Goal: Task Accomplishment & Management: Use online tool/utility

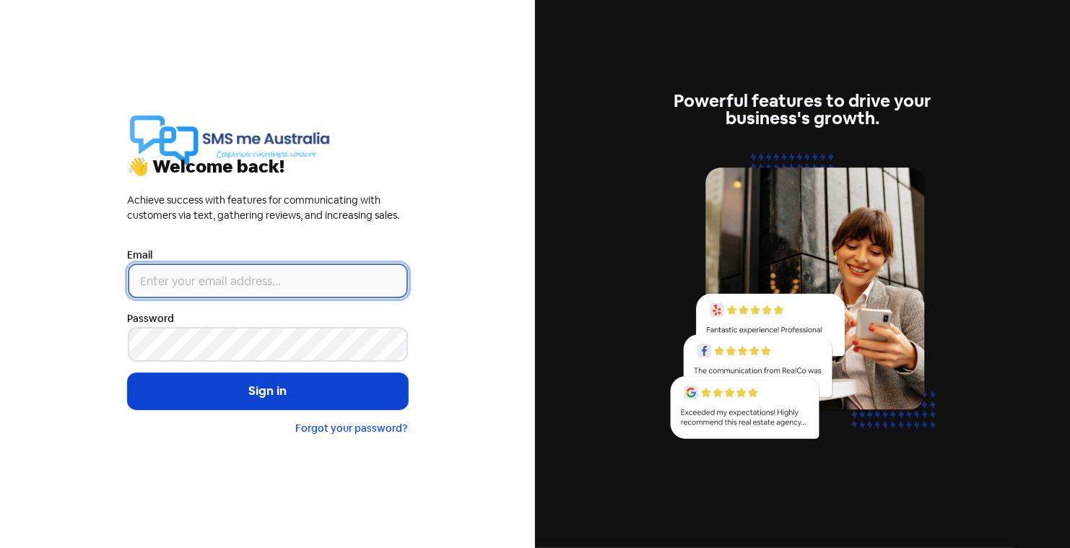
type input "[PERSON_NAME][EMAIL_ADDRESS][DOMAIN_NAME]"
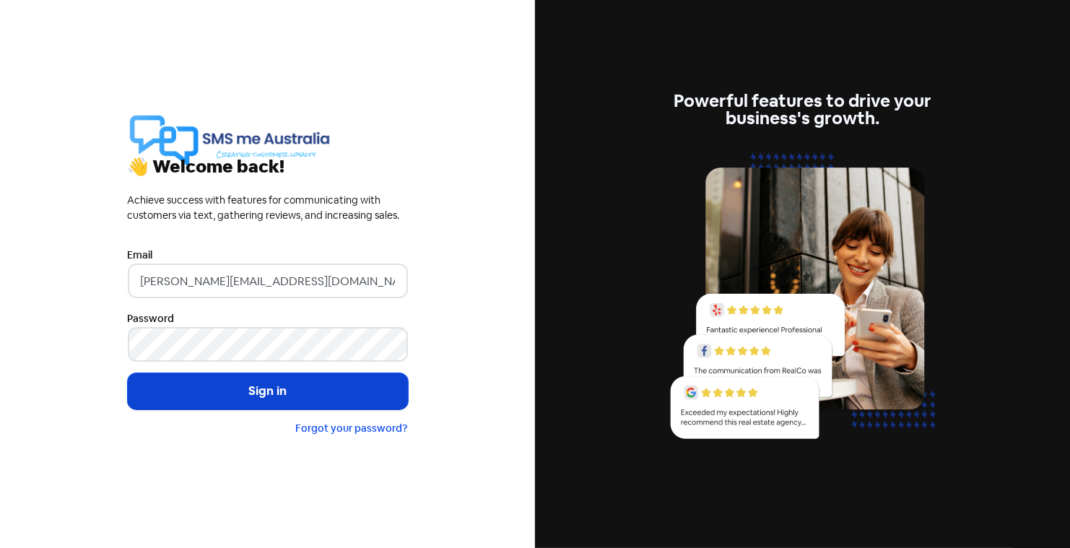
click at [240, 394] on button "Sign in" at bounding box center [268, 391] width 280 height 36
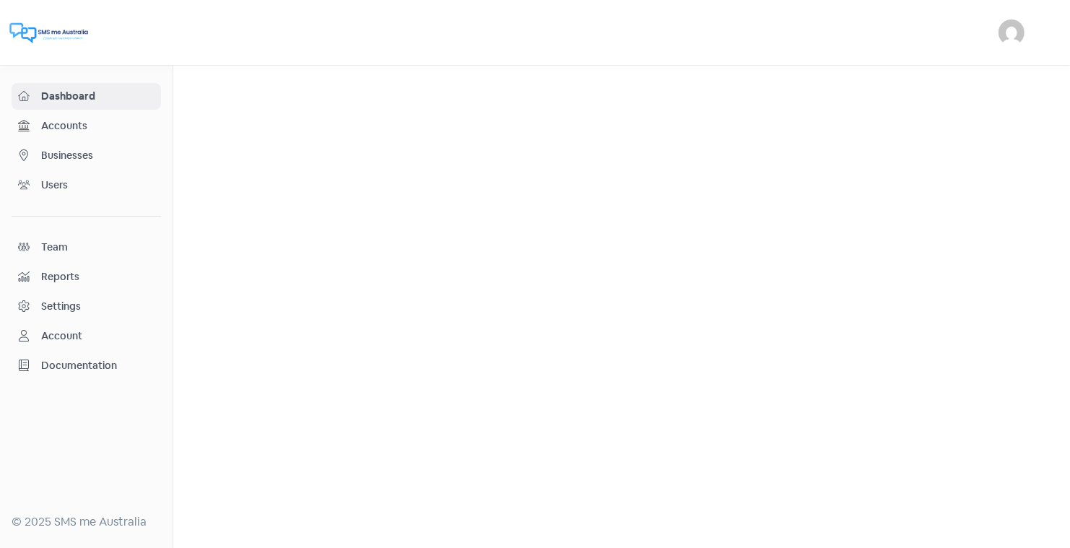
click at [59, 149] on span "Businesses" at bounding box center [97, 155] width 113 height 15
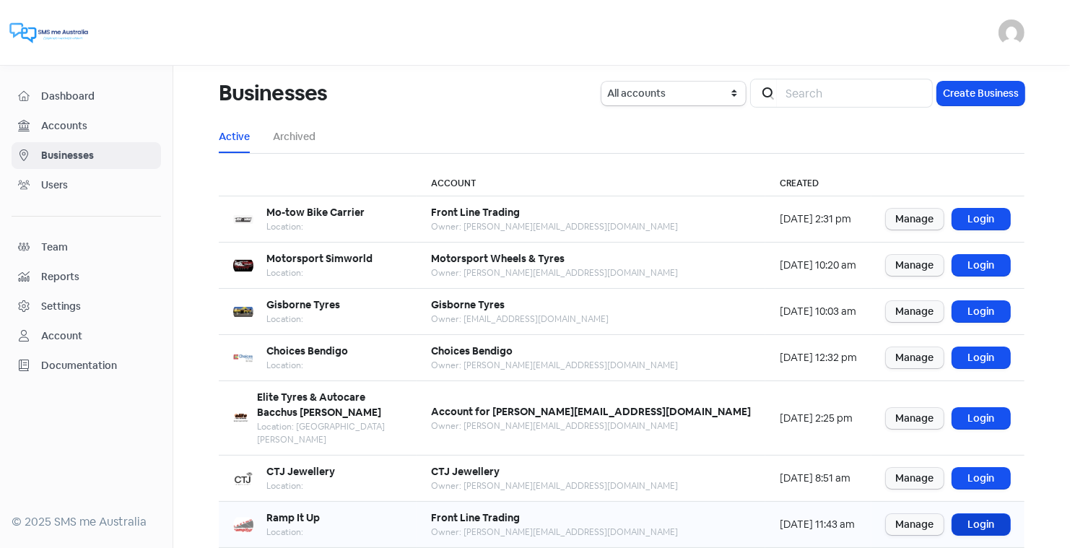
click at [981, 514] on link "Login" at bounding box center [981, 524] width 58 height 21
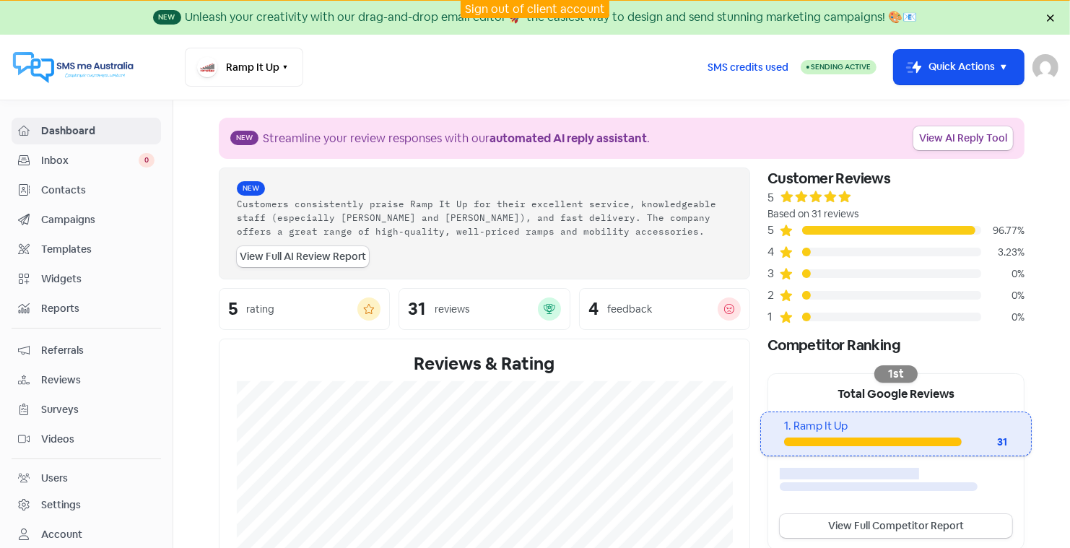
click at [78, 217] on span "Campaigns" at bounding box center [97, 219] width 113 height 15
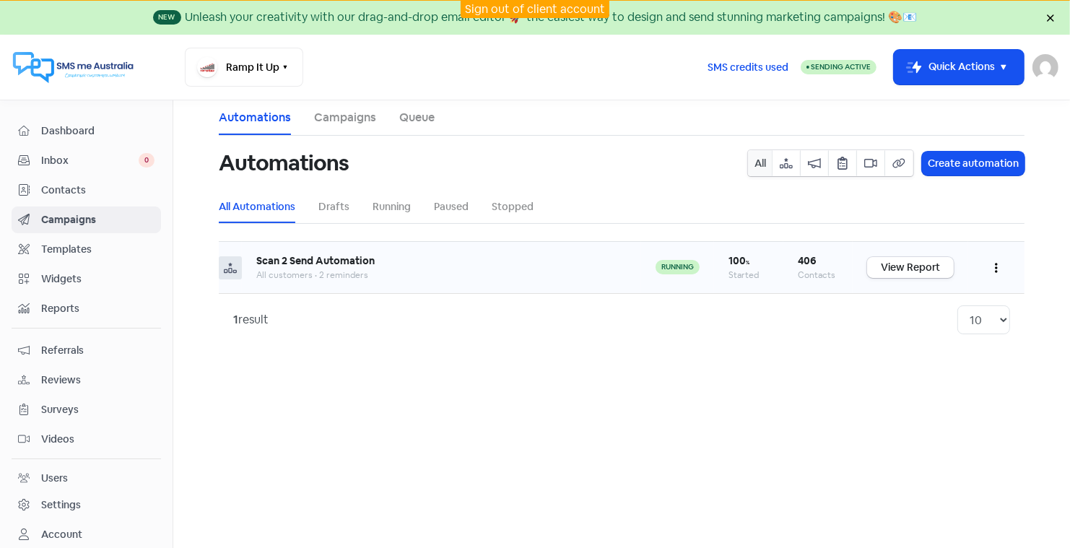
click at [996, 263] on icon "button" at bounding box center [996, 268] width 3 height 10
click at [916, 302] on button "Edit" at bounding box center [952, 303] width 114 height 29
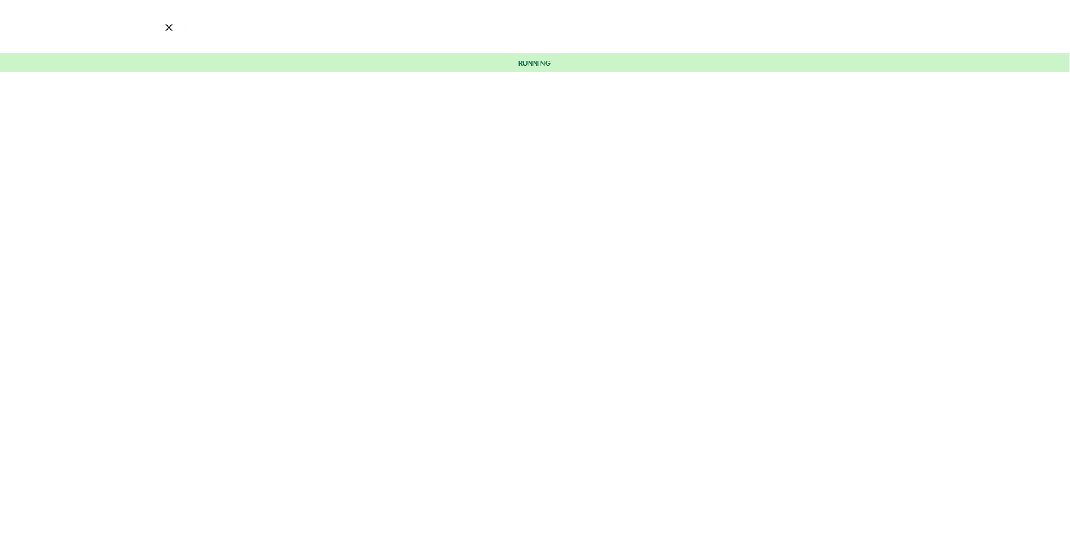
select select "3532"
select select "1238"
select select "7"
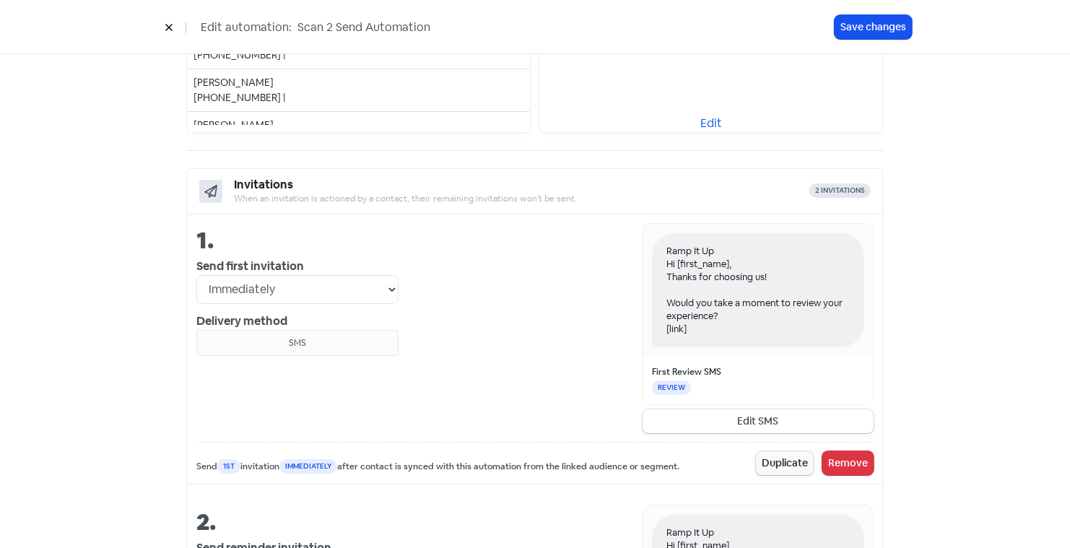
scroll to position [406, 0]
drag, startPoint x: 705, startPoint y: 327, endPoint x: 650, endPoint y: 230, distance: 110.8
click at [650, 230] on div "Ramp It Up Hi [first_name], Thanks for choosing us! Would you take a moment to …" at bounding box center [758, 288] width 230 height 133
click at [752, 415] on button "Edit SMS" at bounding box center [757, 420] width 231 height 24
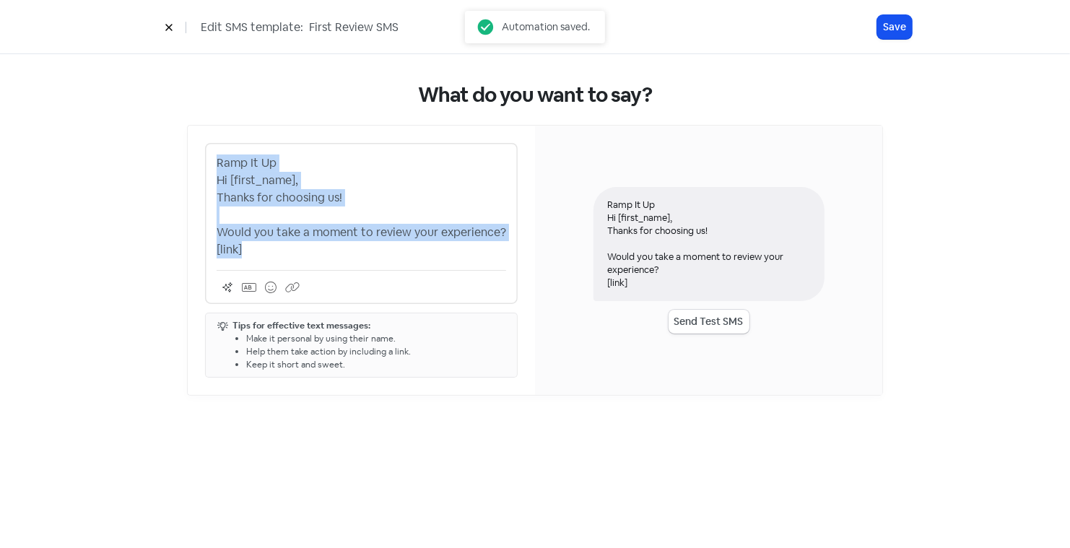
drag, startPoint x: 257, startPoint y: 253, endPoint x: 182, endPoint y: 157, distance: 121.9
click at [182, 157] on div "What do you want to say? Ramp It Up Hi [first_name], Thanks for choosing us! Wo…" at bounding box center [535, 239] width 754 height 370
copy p "Ramp It Up Hi [first_name], Thanks for choosing us! Would you take a moment to …"
click at [903, 20] on button "Save" at bounding box center [894, 27] width 35 height 24
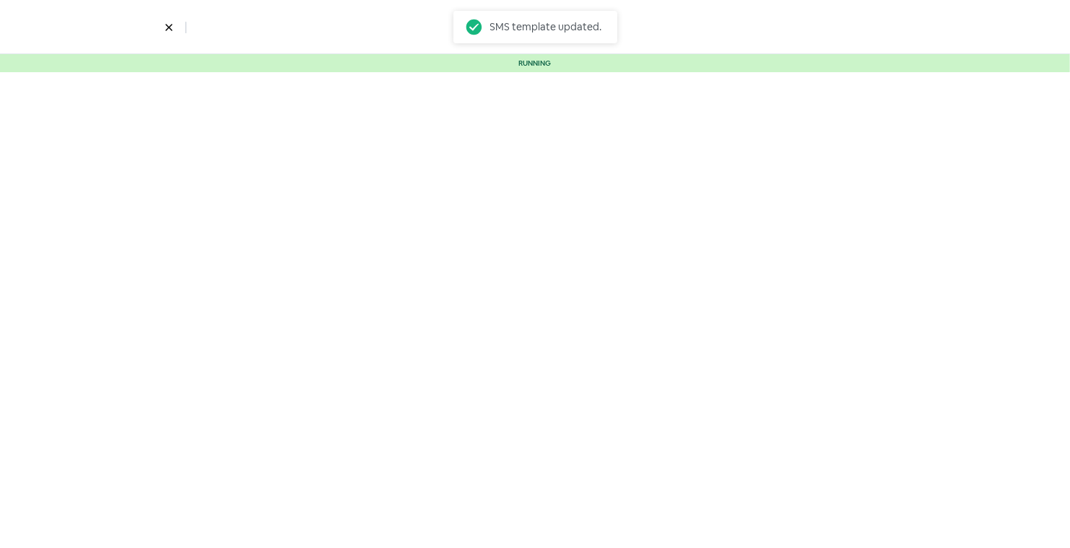
select select "3532"
select select "1238"
select select "7"
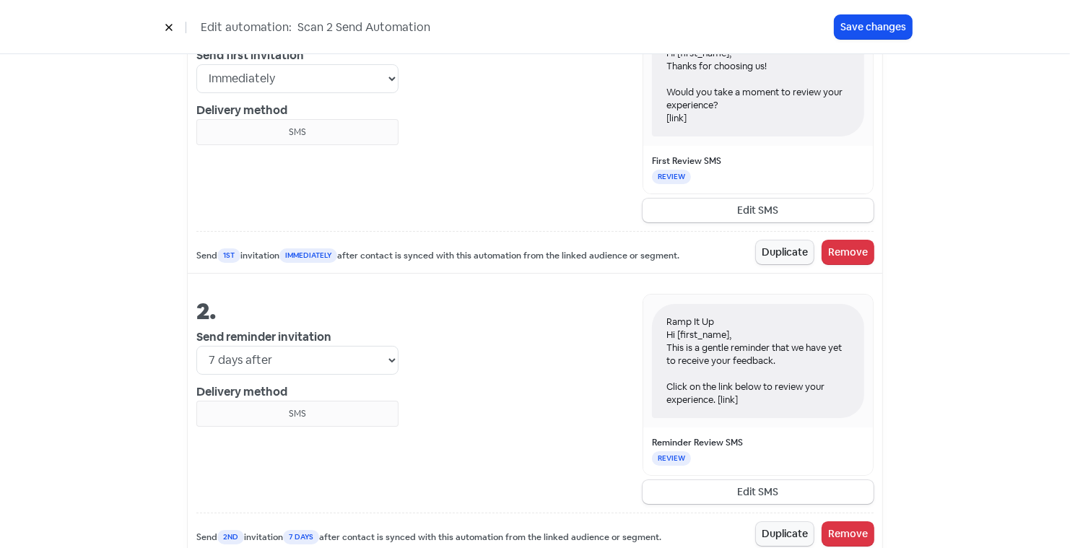
scroll to position [686, 0]
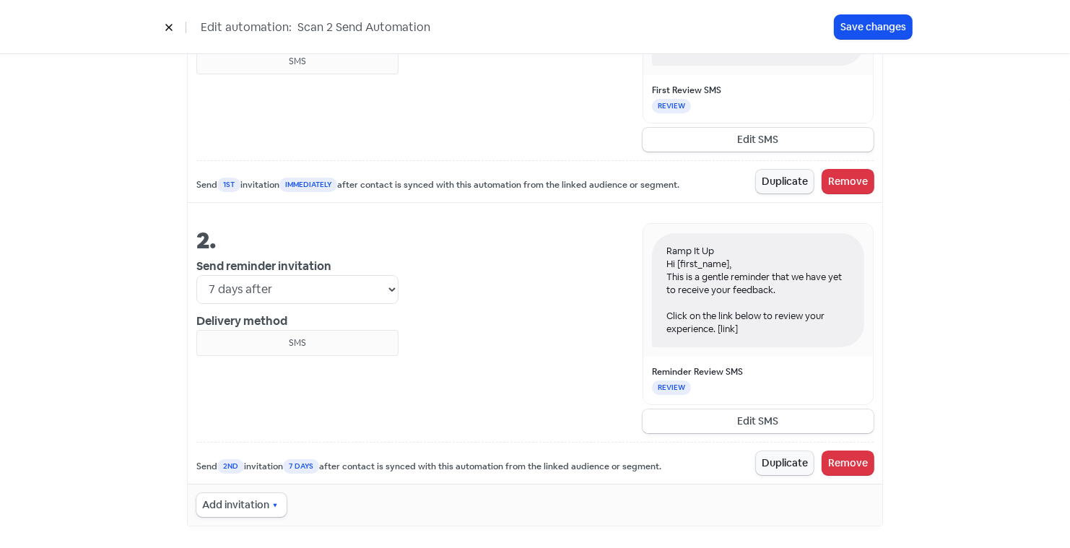
click at [756, 415] on button "Edit SMS" at bounding box center [757, 421] width 231 height 24
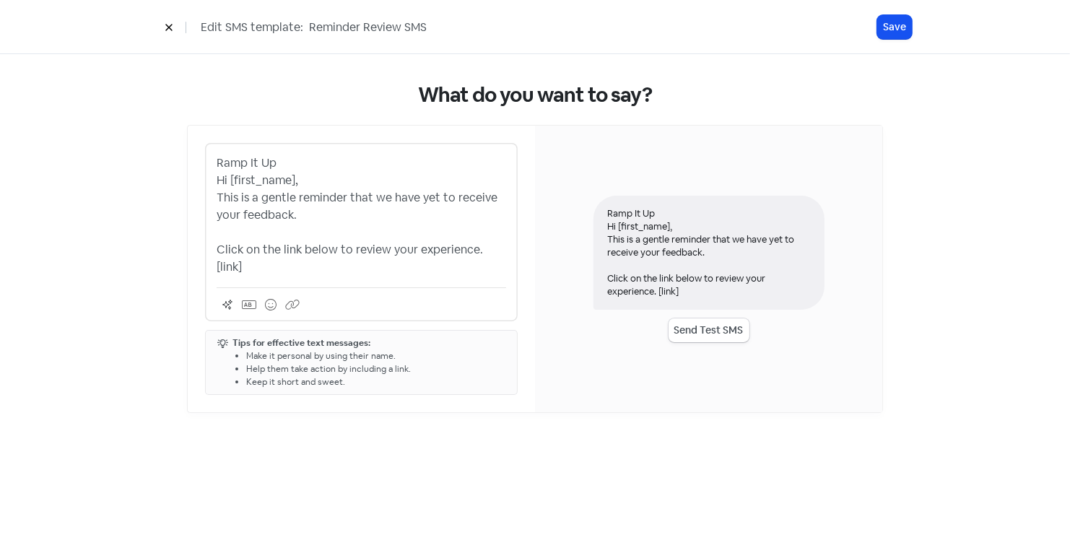
drag, startPoint x: 507, startPoint y: 253, endPoint x: 202, endPoint y: 175, distance: 315.1
click at [202, 175] on div "Ramp It Up Hi [first_name], This is a gentle reminder that we have yet to recei…" at bounding box center [361, 269] width 347 height 287
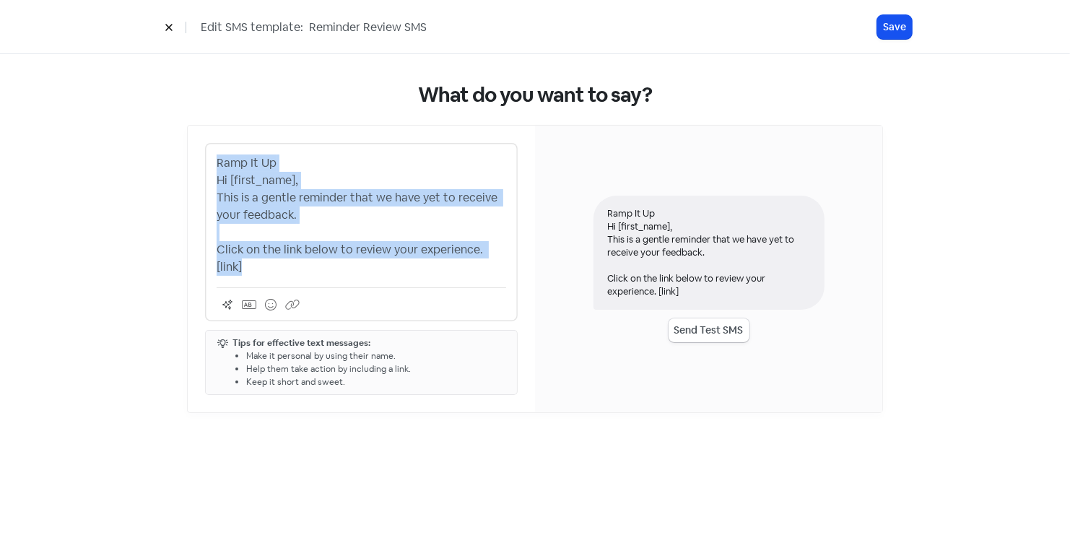
drag, startPoint x: 505, startPoint y: 250, endPoint x: 196, endPoint y: 165, distance: 320.0
click at [196, 165] on div "Ramp It Up Hi [first_name], This is a gentle reminder that we have yet to recei…" at bounding box center [361, 269] width 347 height 287
copy p "Ramp It Up Hi [first_name], This is a gentle reminder that we have yet to recei…"
click at [896, 25] on button "Save" at bounding box center [894, 27] width 35 height 24
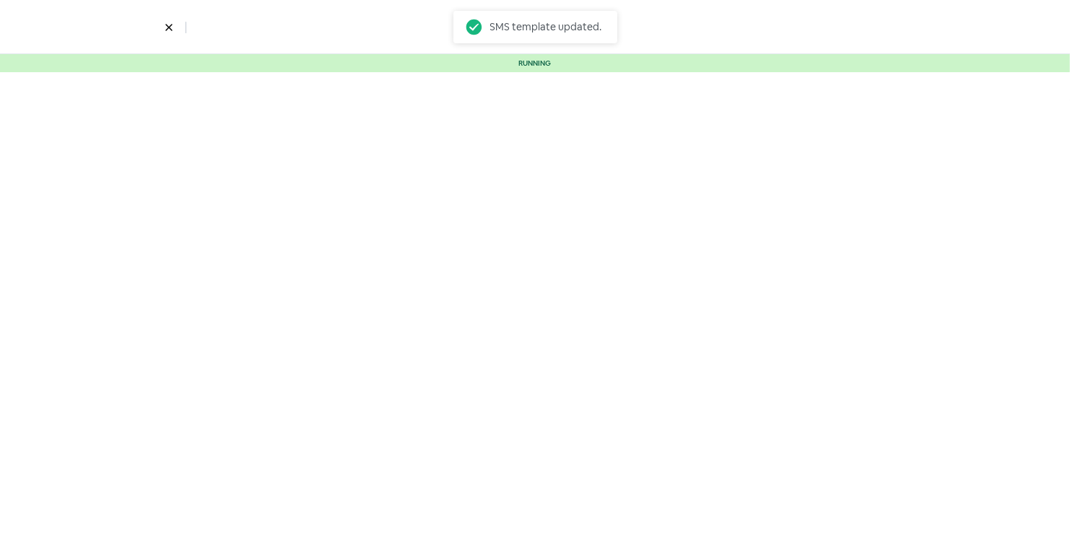
select select "3532"
select select "1238"
select select "7"
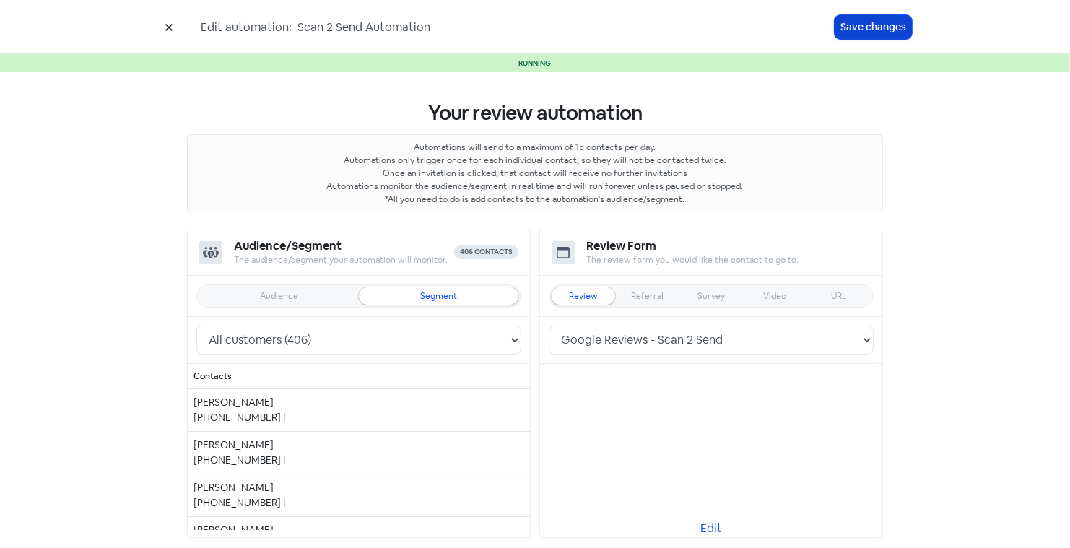
click at [857, 23] on button "Save changes" at bounding box center [872, 27] width 77 height 24
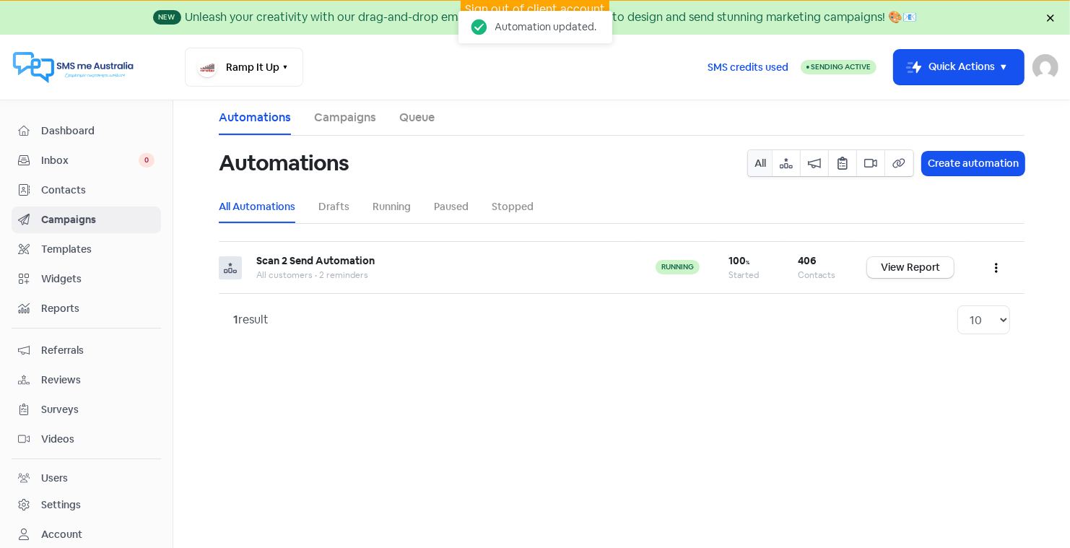
click at [61, 373] on span "Reviews" at bounding box center [97, 379] width 113 height 15
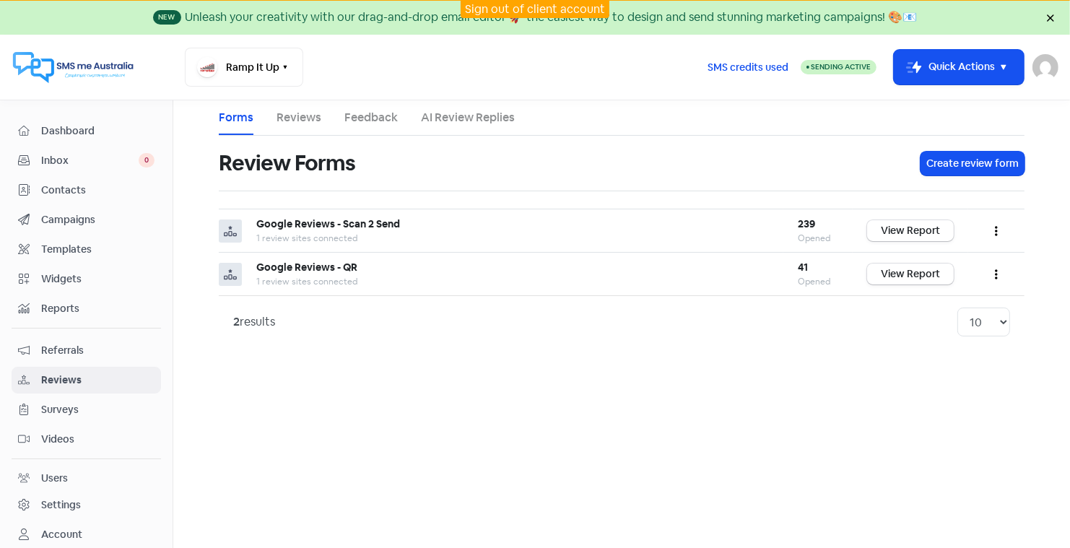
click at [361, 118] on link "Feedback" at bounding box center [370, 117] width 53 height 17
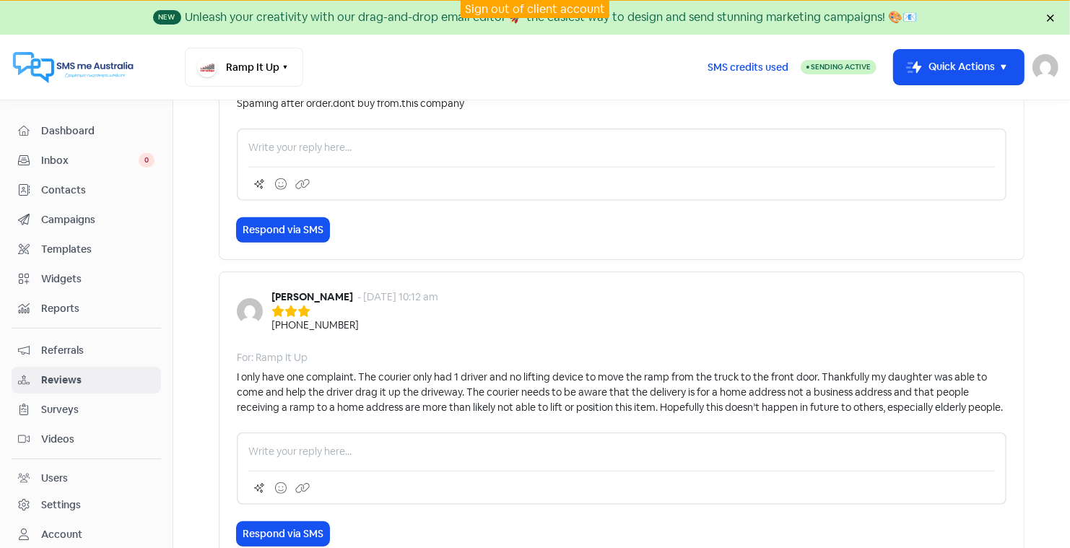
scroll to position [850, 0]
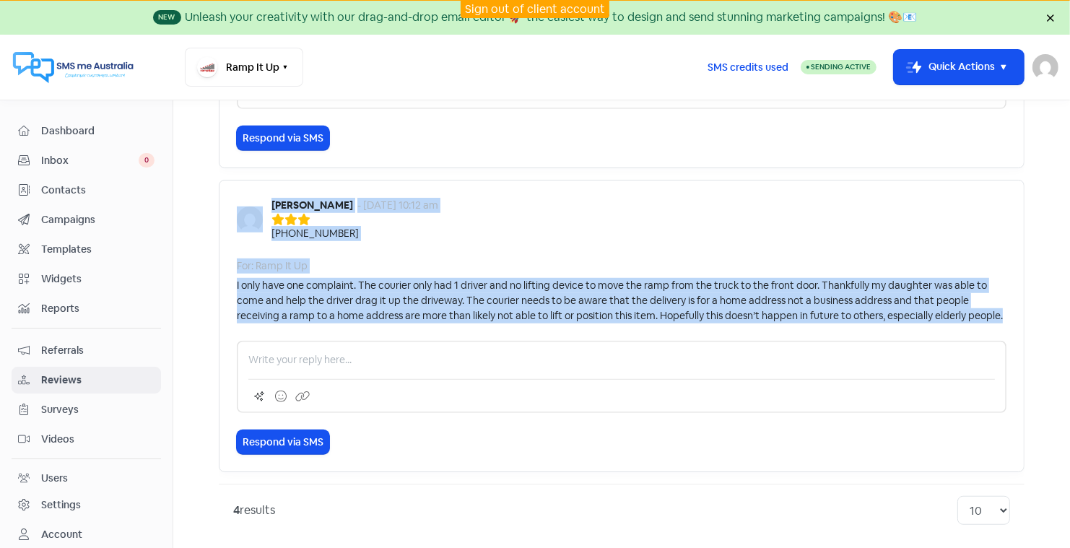
drag, startPoint x: 1003, startPoint y: 311, endPoint x: 226, endPoint y: 205, distance: 784.7
click at [226, 205] on div "Elvira - 25 Jul 2025, 10:12 am +61423197227 For: Ramp It Up I only have one com…" at bounding box center [622, 326] width 806 height 292
copy div "Elvira - 25 Jul 2025, 10:12 am +61423197227 For: Ramp It Up I only have one com…"
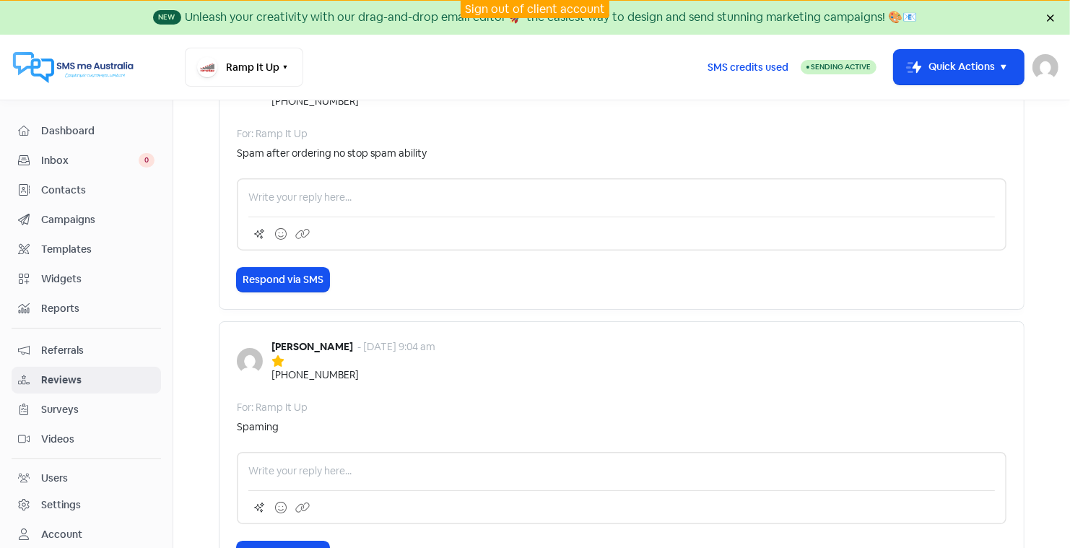
scroll to position [180, 0]
